Goal: Task Accomplishment & Management: Use online tool/utility

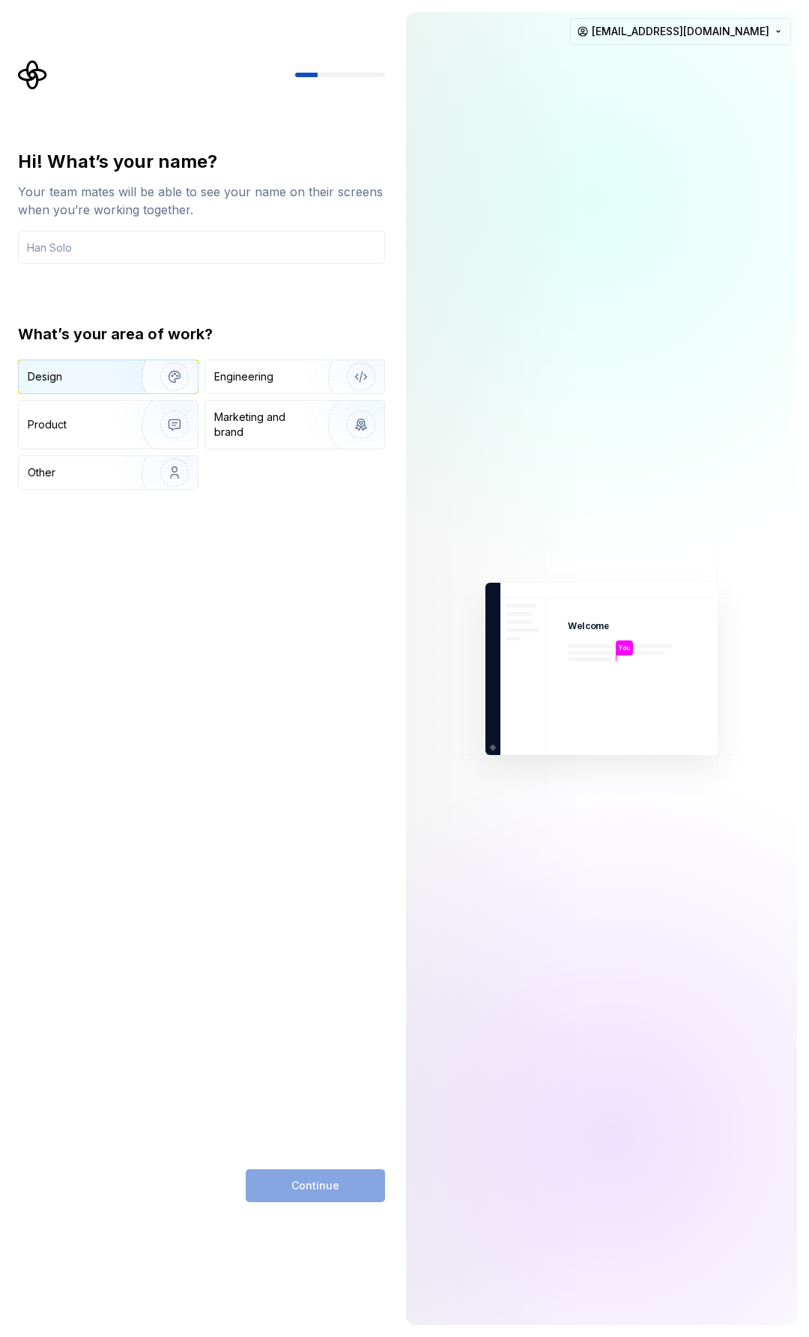
click at [151, 374] on img "button" at bounding box center [165, 376] width 96 height 100
click at [270, 369] on div "Engineering" at bounding box center [243, 376] width 59 height 15
click at [297, 1181] on div "Continue" at bounding box center [315, 1185] width 139 height 33
click at [151, 263] on input "text" at bounding box center [201, 247] width 367 height 33
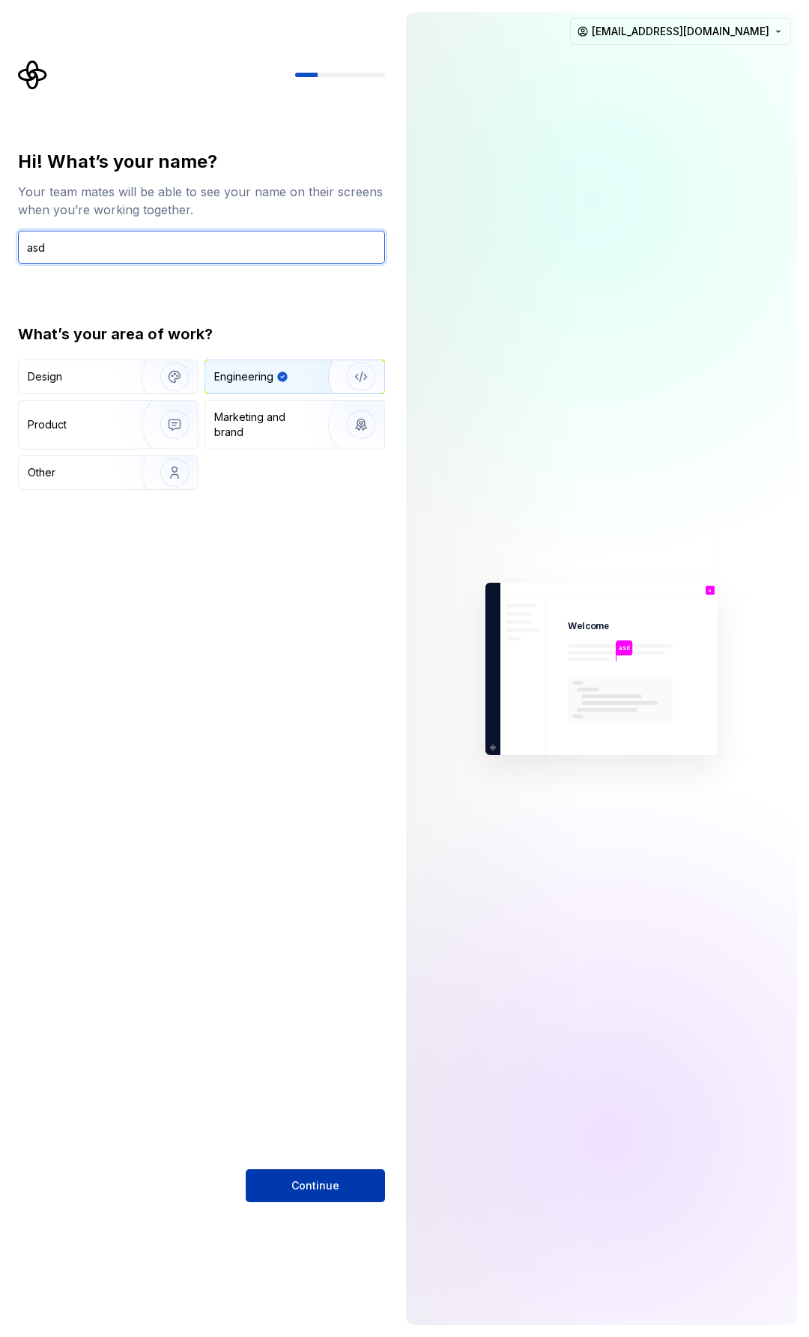
type input "asd"
click at [318, 1191] on span "Continue" at bounding box center [315, 1185] width 48 height 15
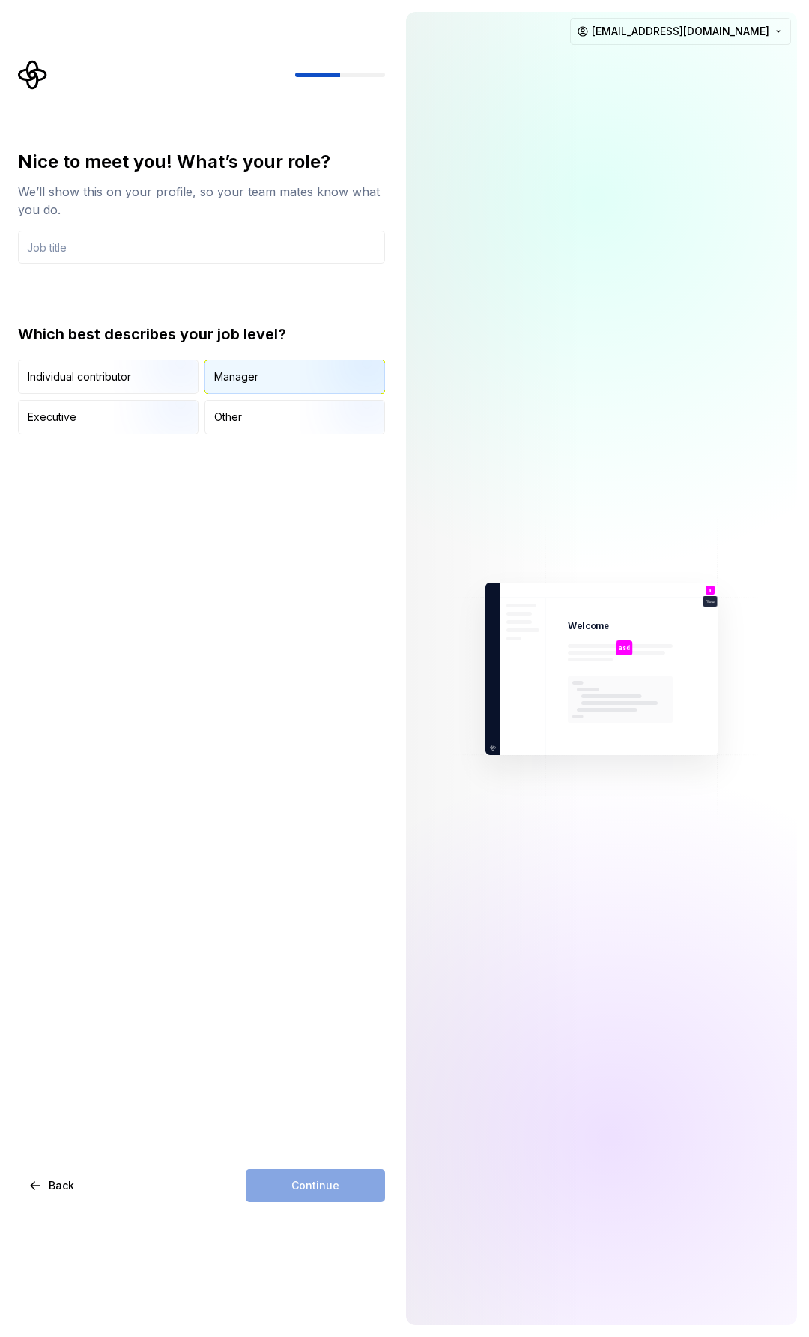
click at [244, 386] on div "Manager" at bounding box center [294, 376] width 179 height 33
click at [292, 1167] on div "Nice to meet you! What’s your role? We’ll show this on your profile, so your te…" at bounding box center [201, 676] width 367 height 1052
click at [102, 253] on input "text" at bounding box center [201, 247] width 367 height 33
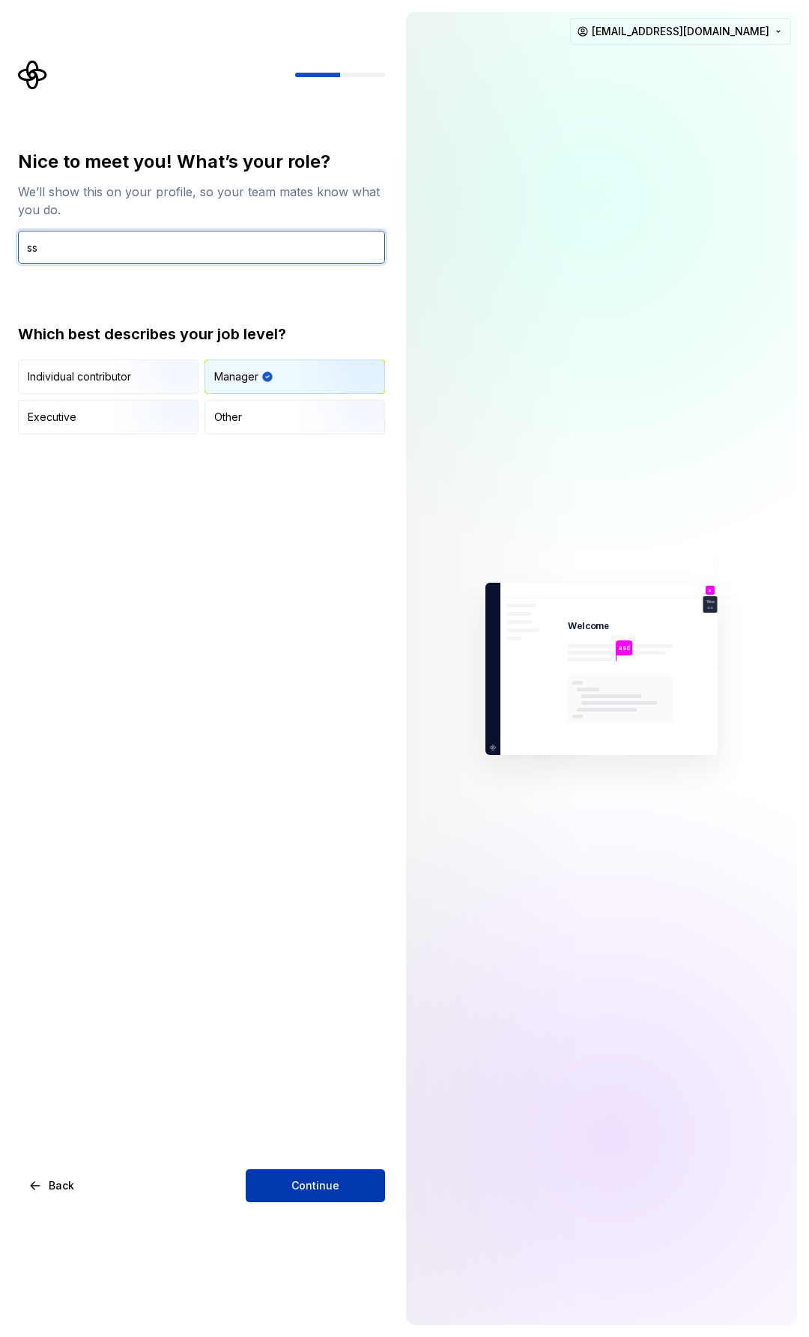
type input "ss"
click at [314, 1192] on span "Continue" at bounding box center [315, 1185] width 48 height 15
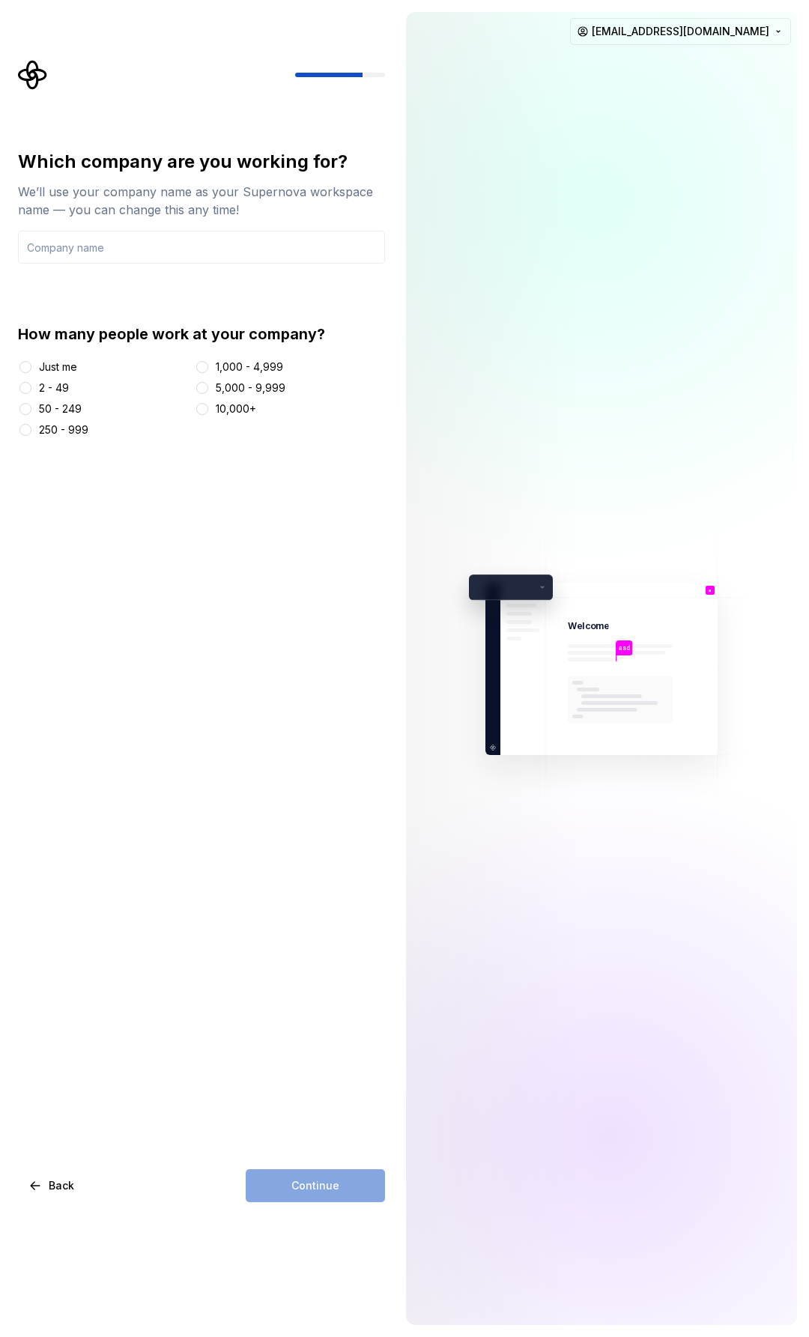
click at [45, 371] on div "Just me" at bounding box center [58, 366] width 38 height 15
click at [31, 371] on button "Just me" at bounding box center [25, 367] width 12 height 12
click at [181, 254] on input "text" at bounding box center [201, 247] width 367 height 33
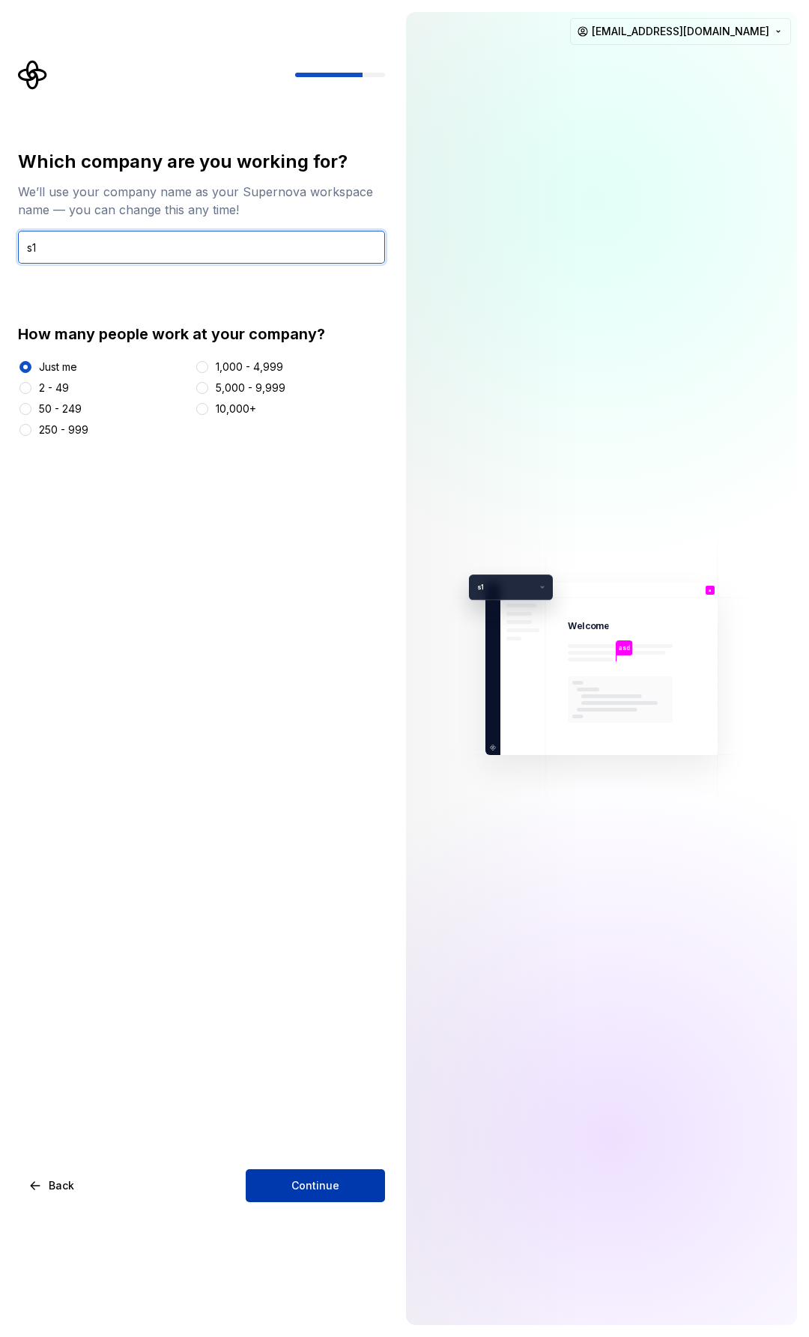
type input "s1"
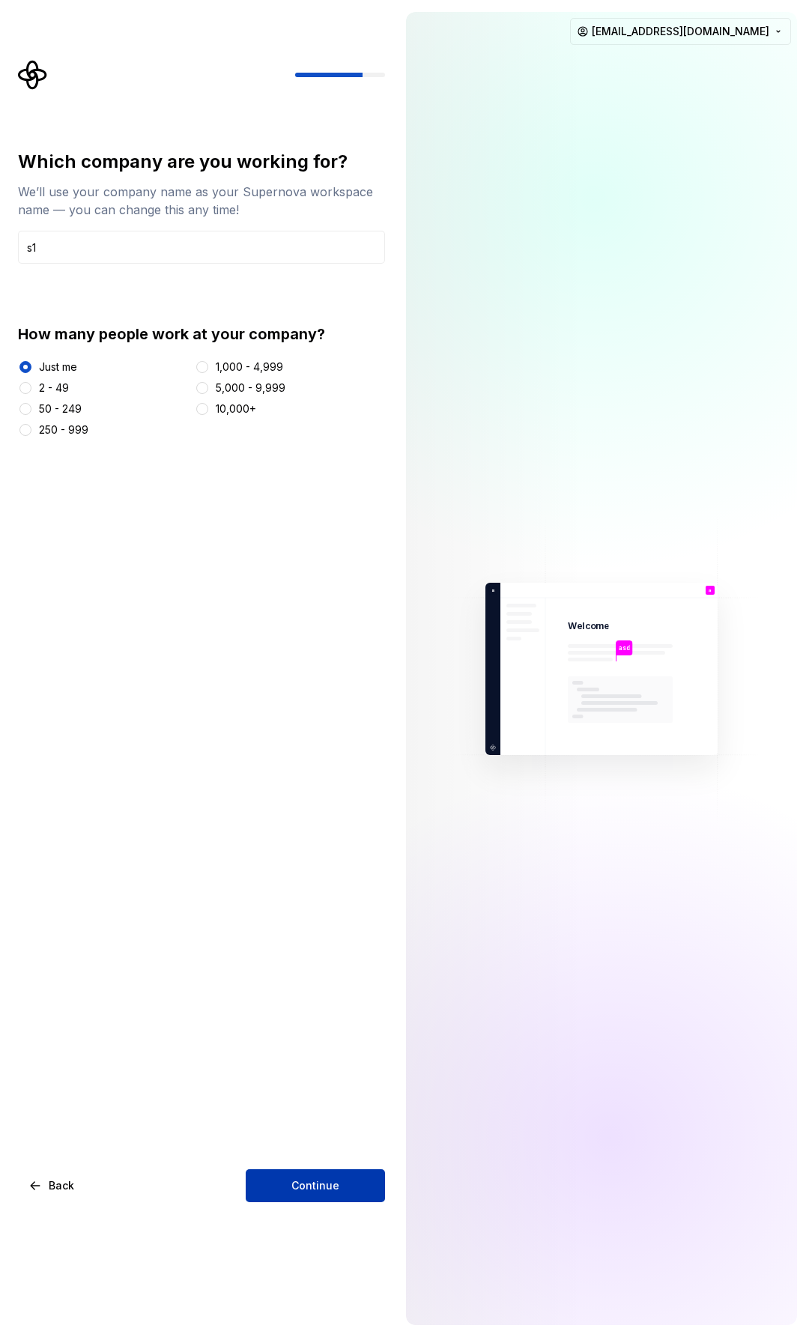
click at [309, 1196] on button "Continue" at bounding box center [315, 1185] width 139 height 33
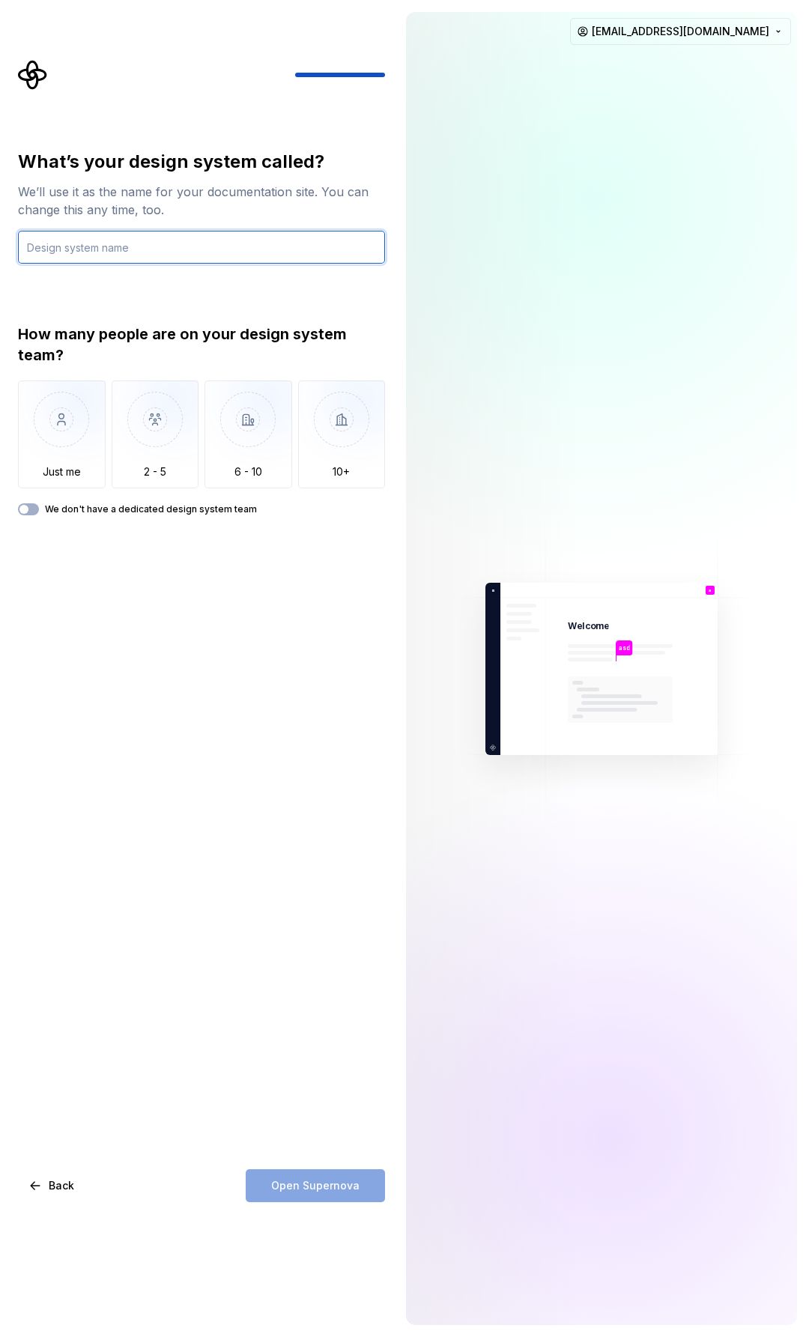
click at [201, 240] on input "text" at bounding box center [201, 247] width 367 height 33
type input "asd"
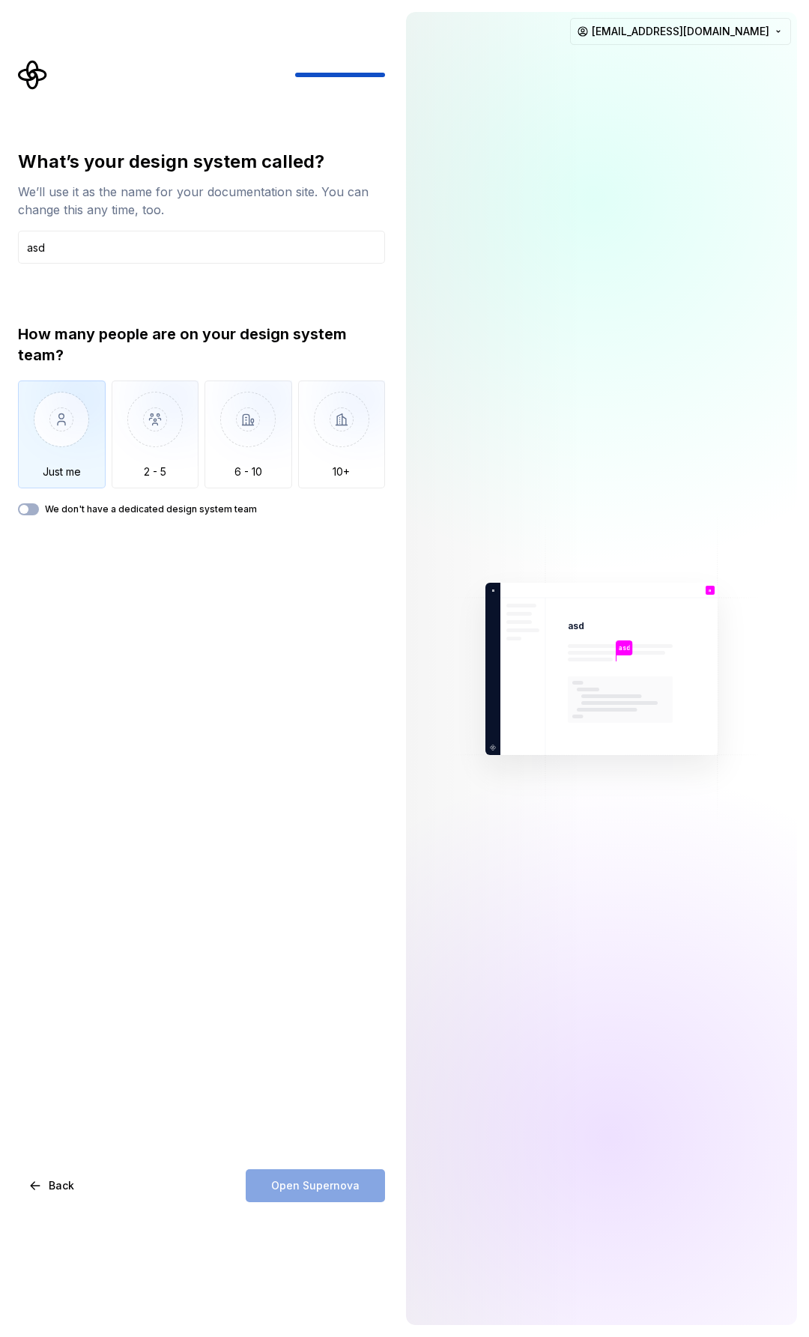
click at [67, 437] on img "button" at bounding box center [62, 430] width 88 height 100
click at [301, 1185] on span "Open Supernova" at bounding box center [315, 1185] width 88 height 15
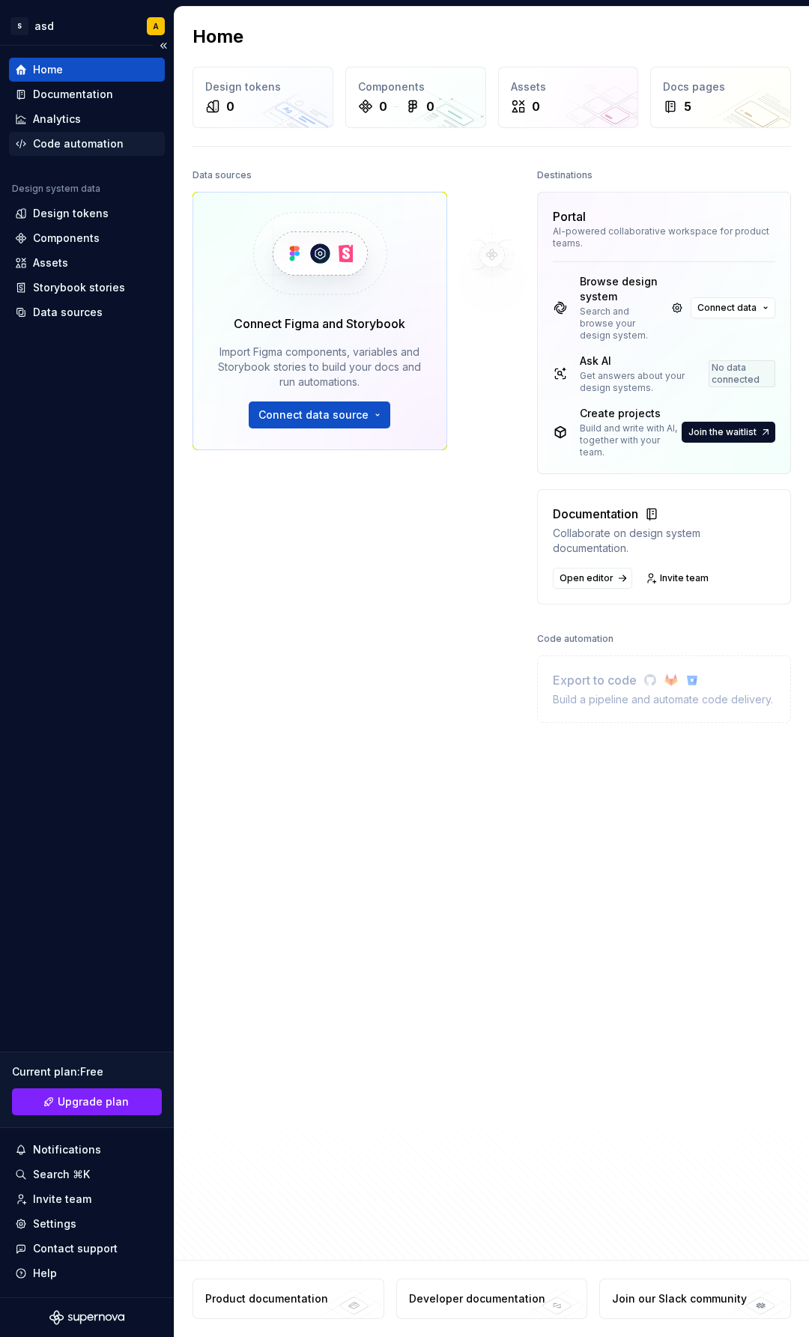
click at [91, 147] on div "Code automation" at bounding box center [78, 143] width 91 height 15
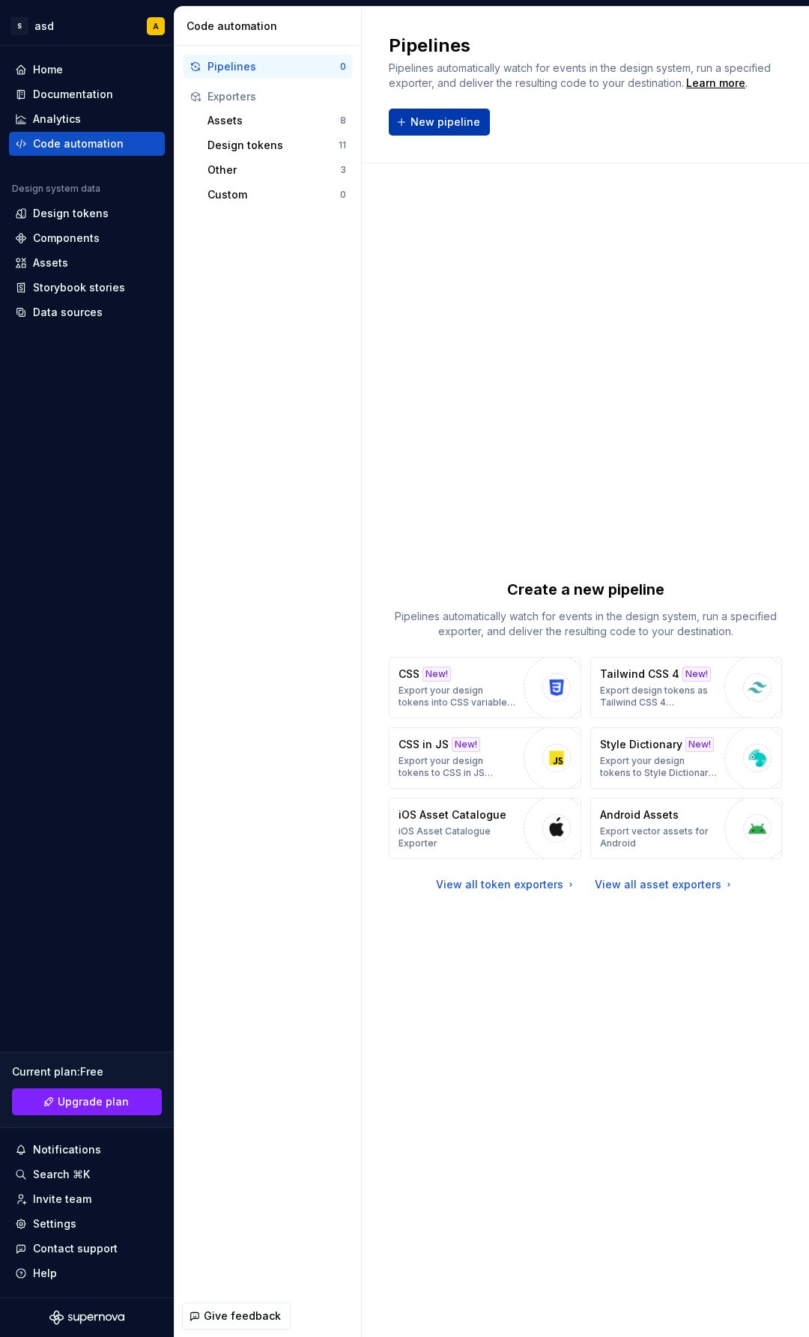
click at [437, 128] on span "New pipeline" at bounding box center [445, 122] width 70 height 15
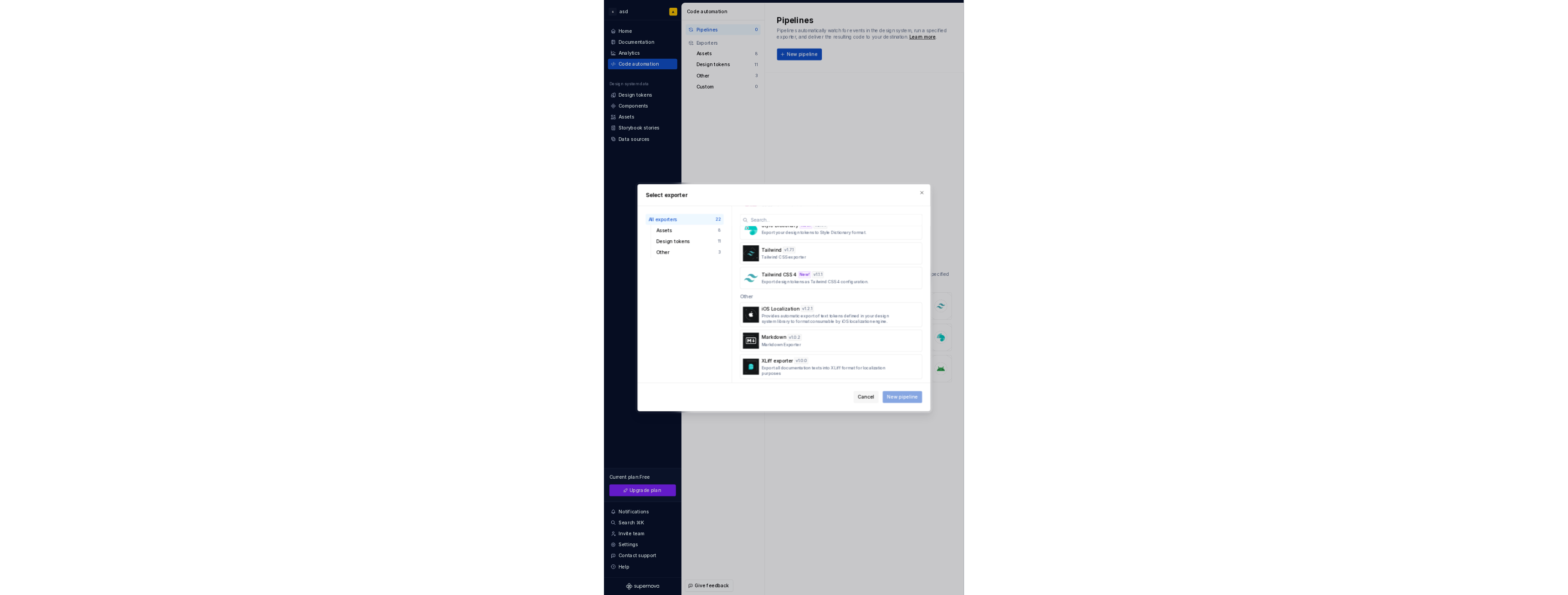
scroll to position [593, 0]
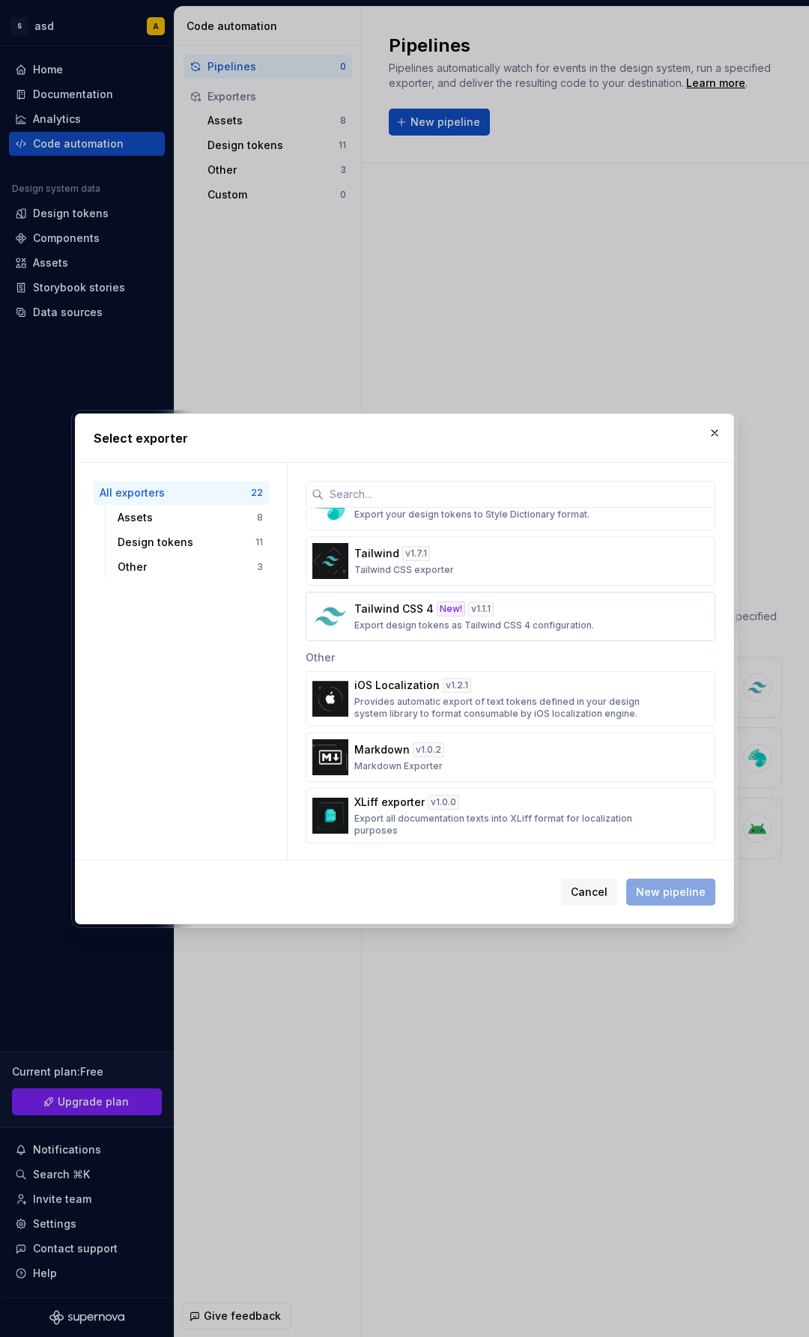
click at [526, 617] on div "Tailwind CSS 4 New! v 1.1.1 Export design tokens as Tailwind CSS 4 configuratio…" at bounding box center [505, 616] width 303 height 30
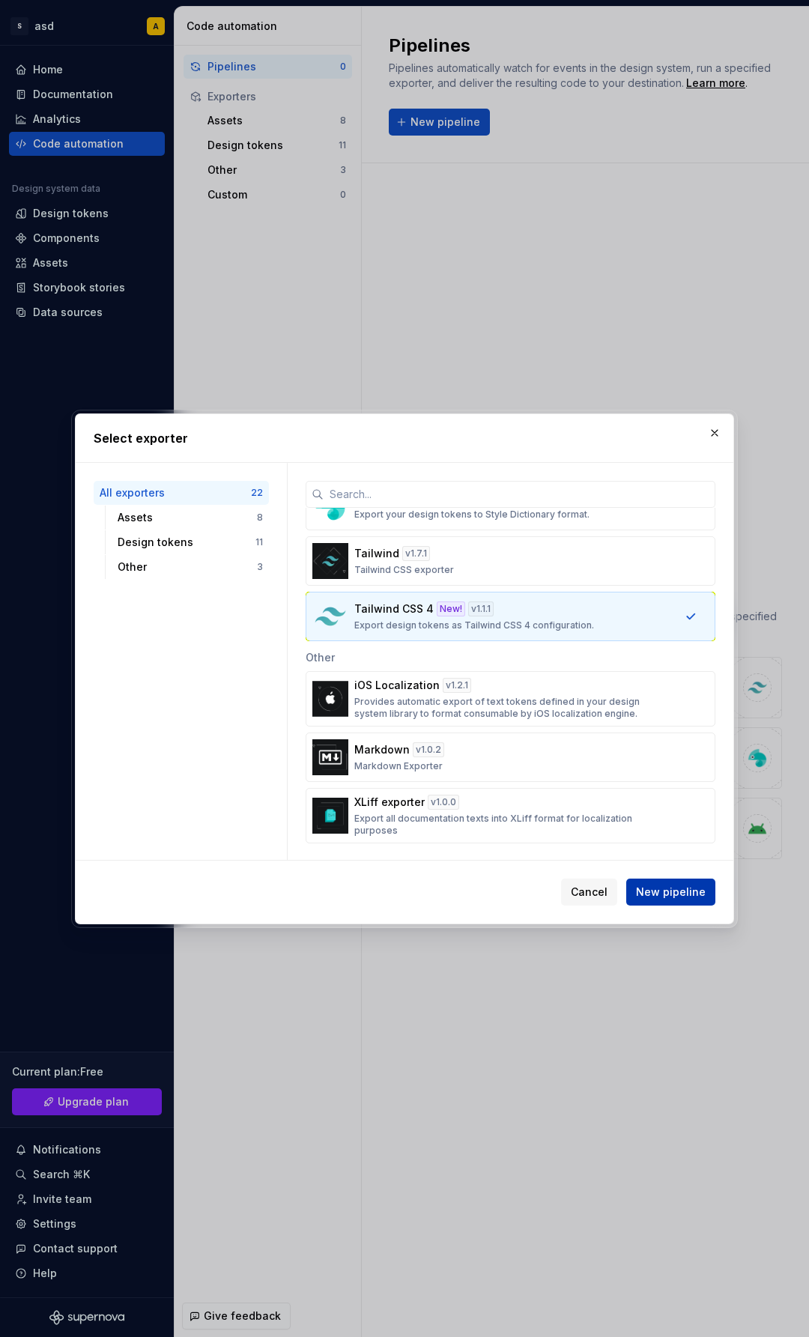
click at [690, 899] on span "New pipeline" at bounding box center [671, 891] width 70 height 15
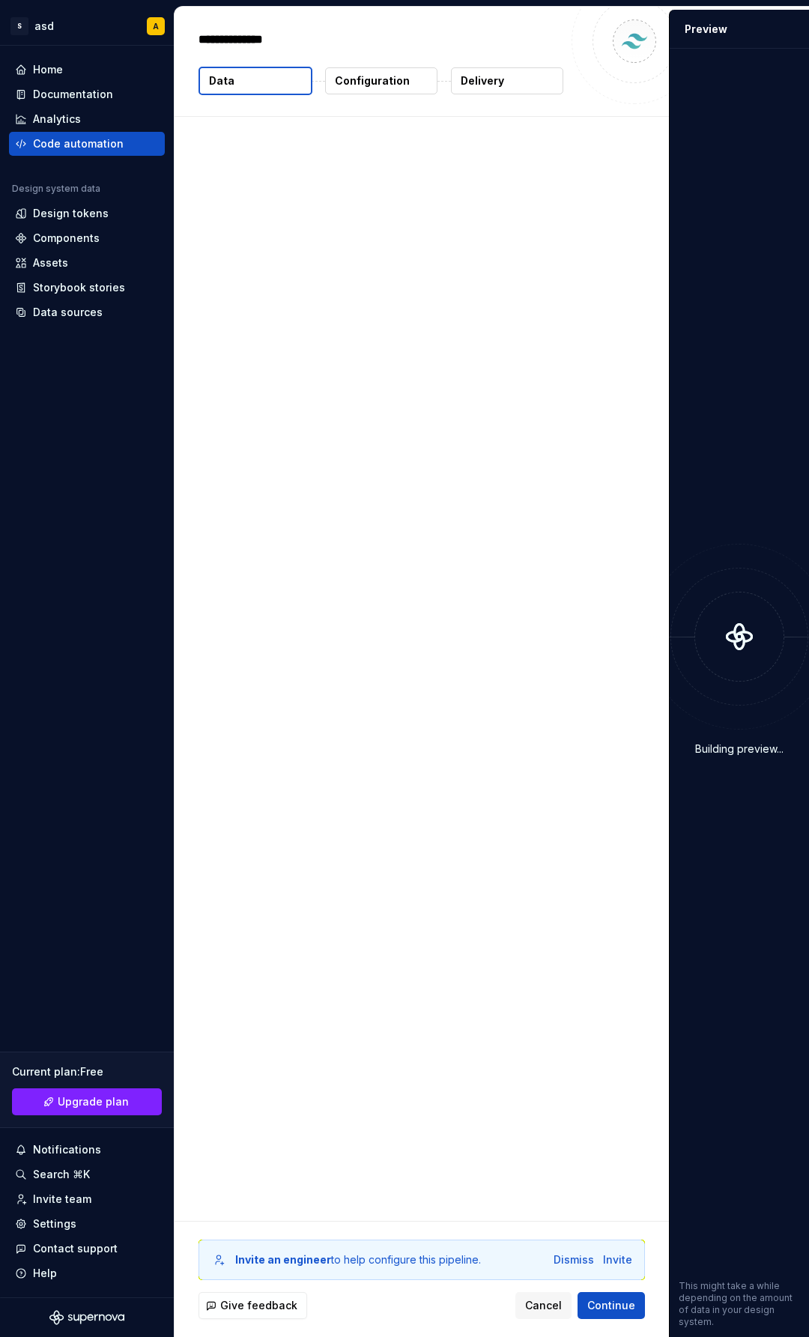
type textarea "*"
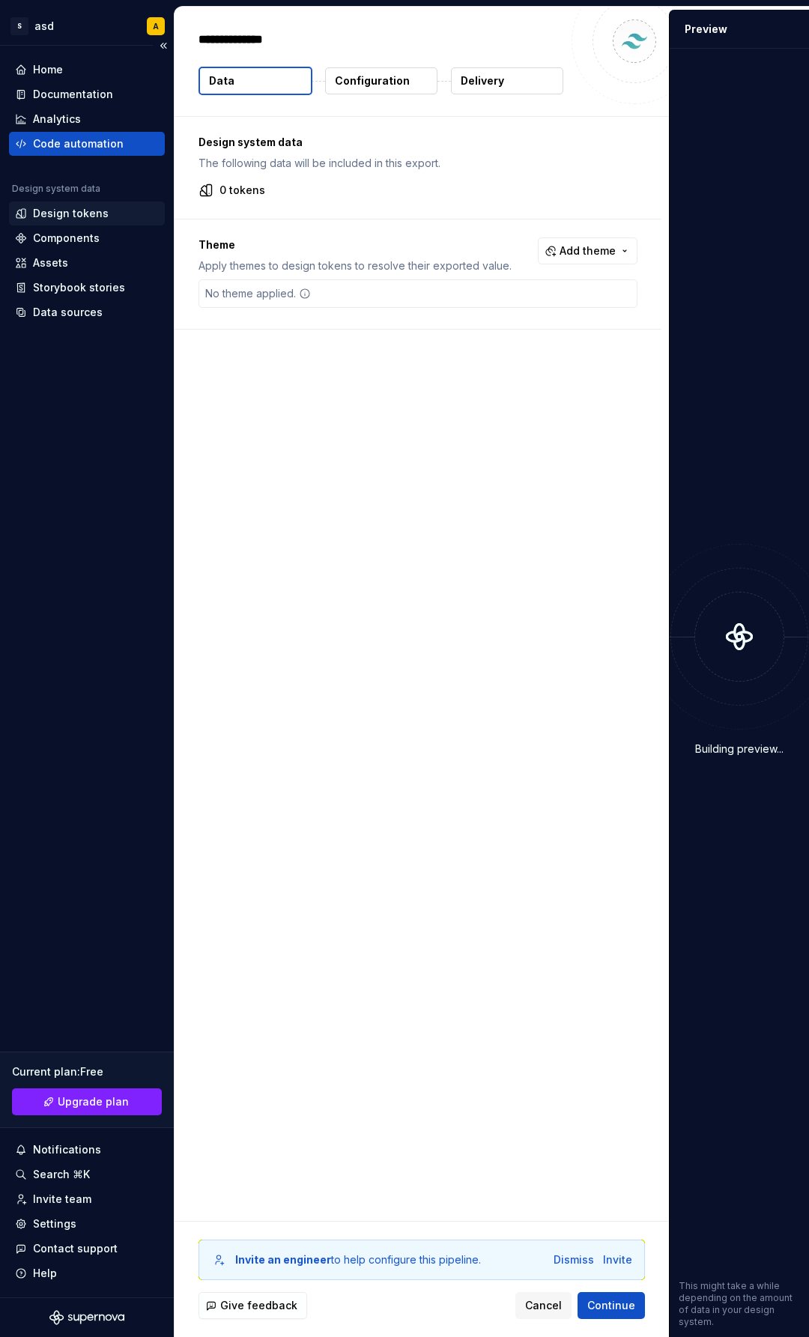
click at [64, 214] on div "Design tokens" at bounding box center [71, 213] width 76 height 15
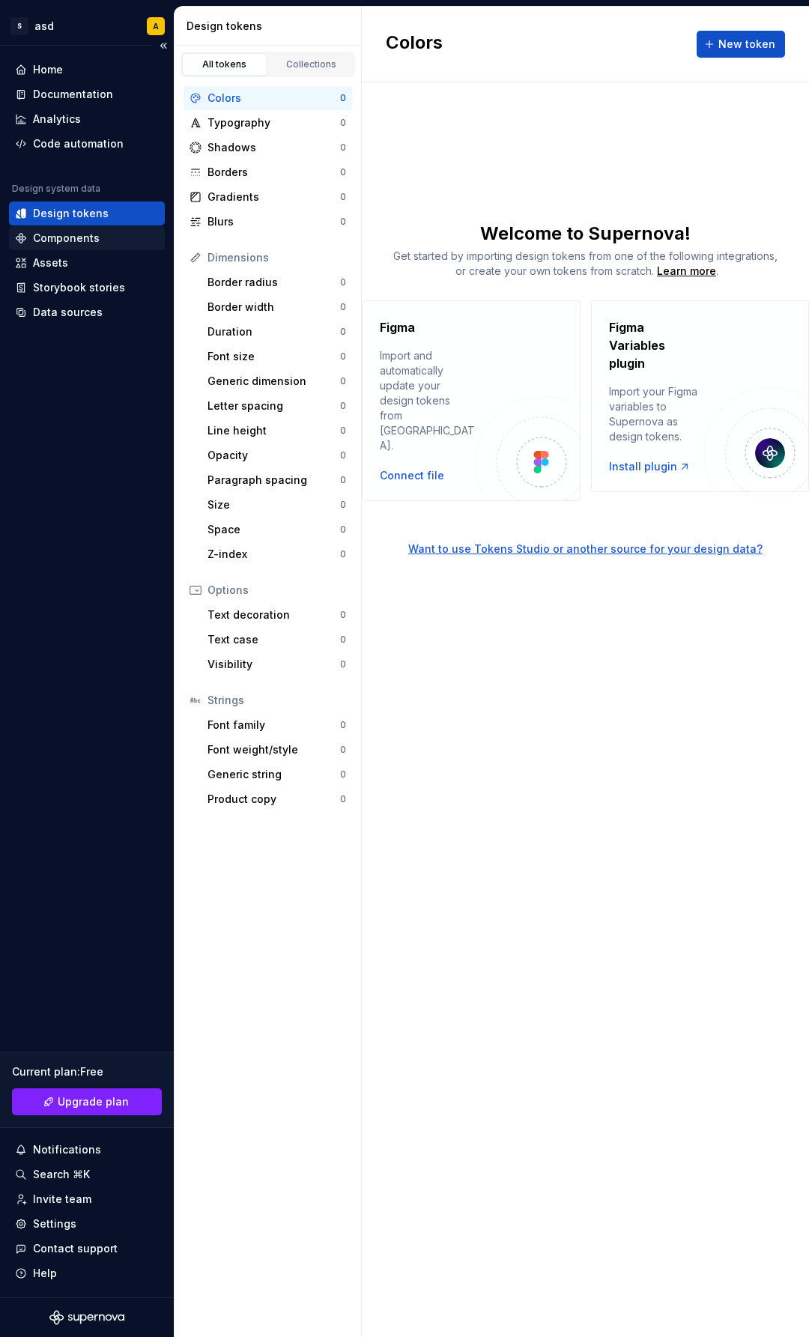
click at [73, 235] on div "Components" at bounding box center [66, 238] width 67 height 15
